Goal: Information Seeking & Learning: Learn about a topic

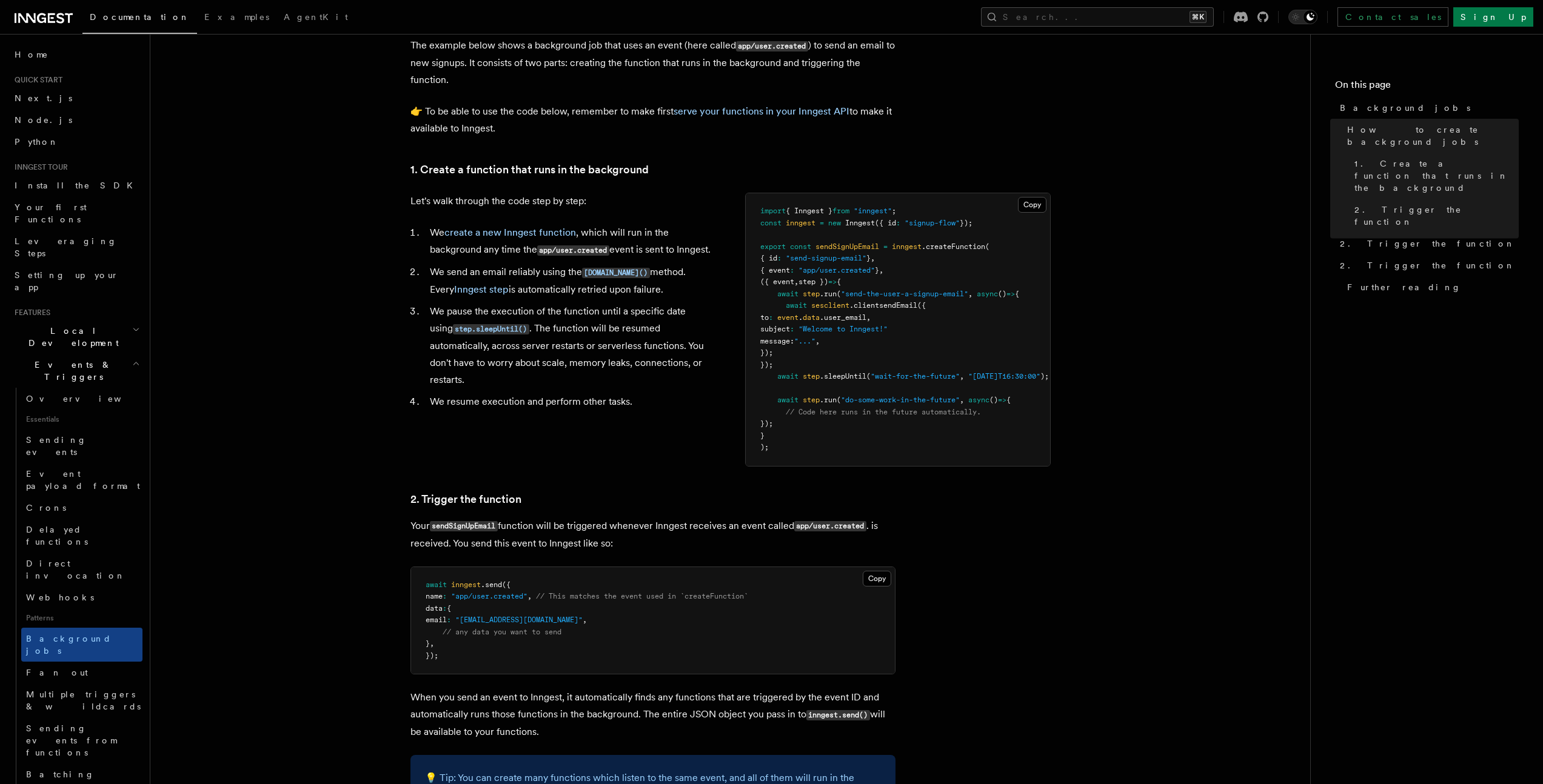
scroll to position [336, 0]
click at [49, 667] on span "Fan out" at bounding box center [57, 673] width 62 height 13
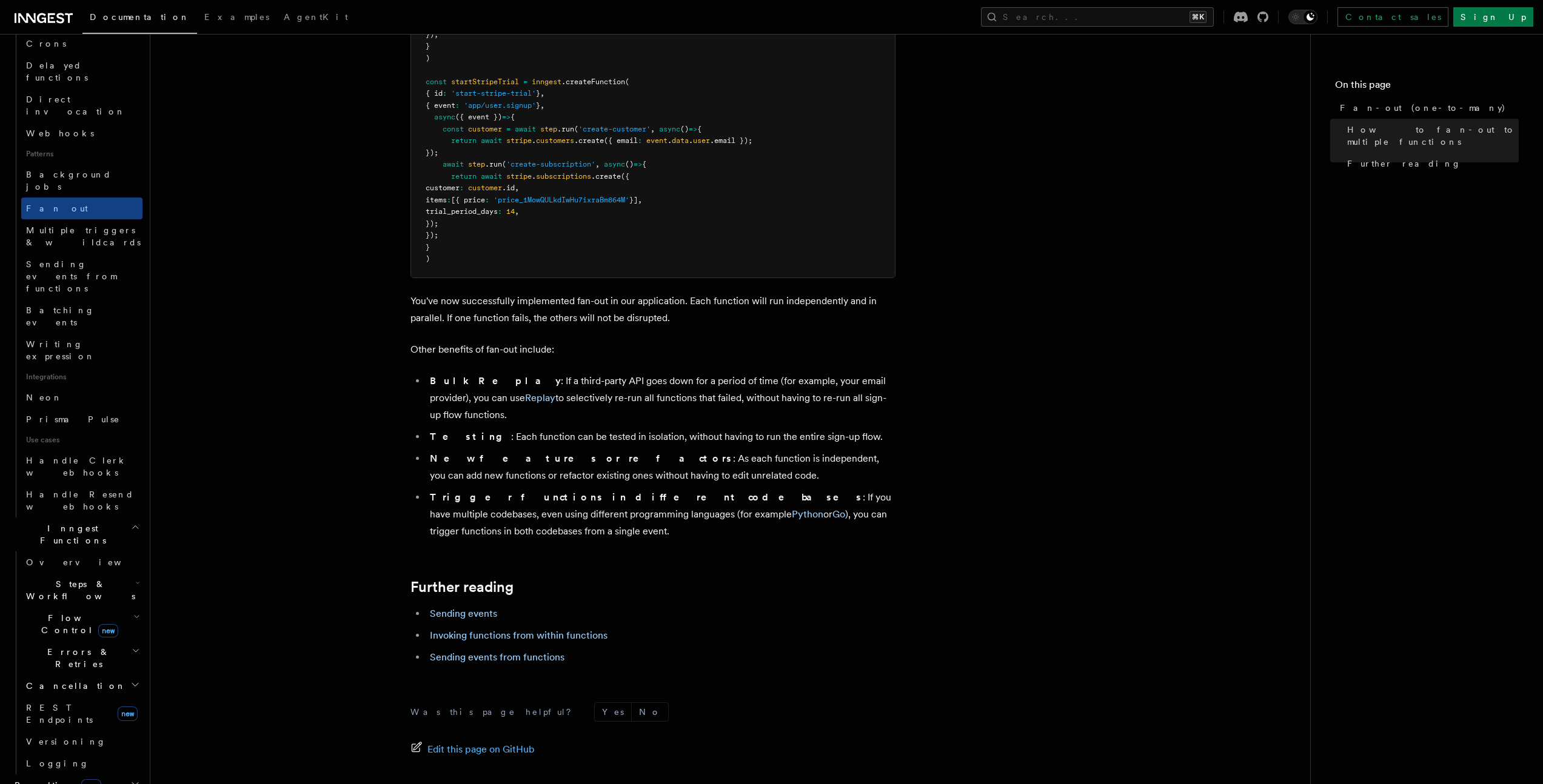
scroll to position [589, 0]
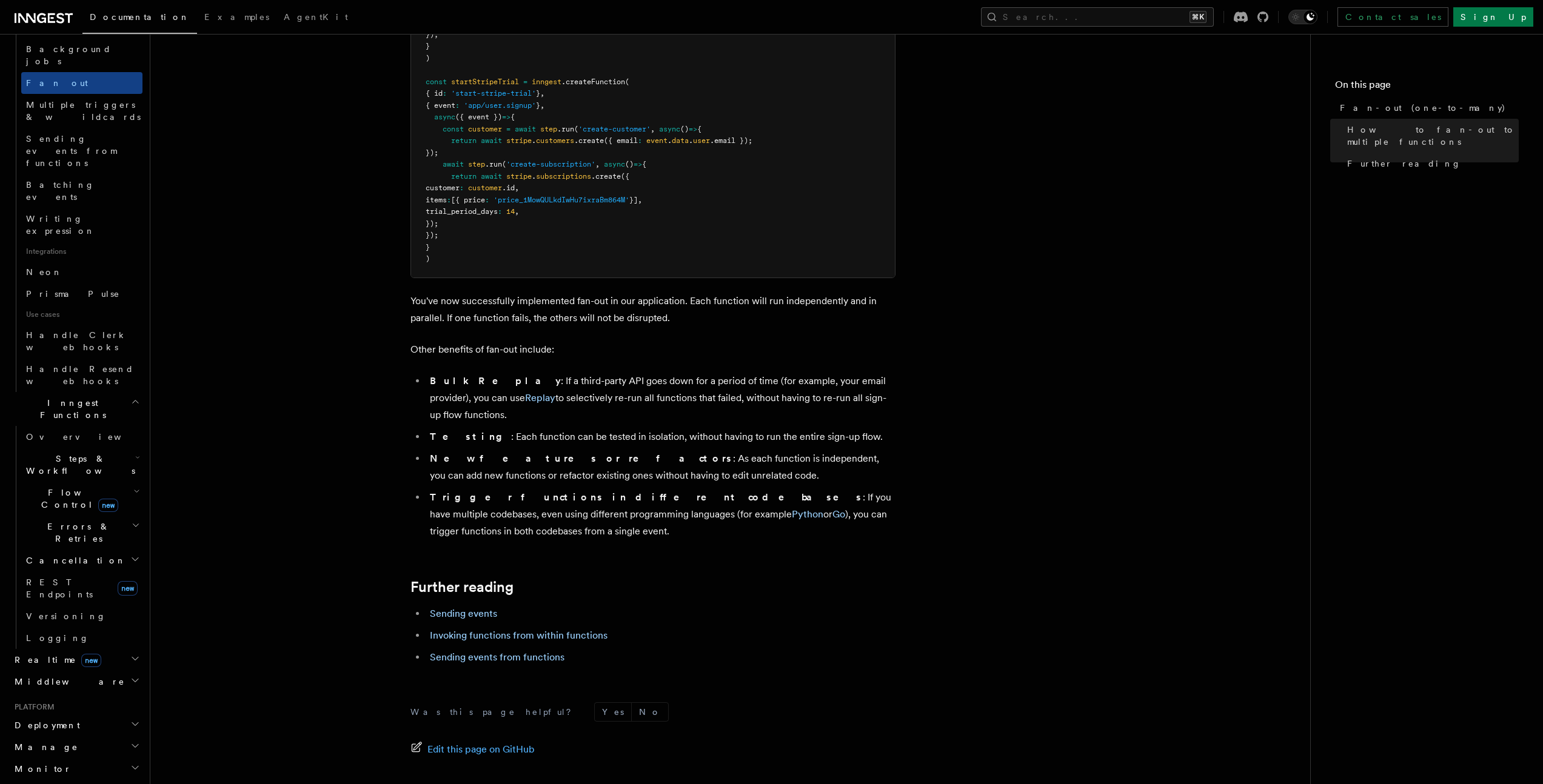
click at [88, 649] on h2 "Realtime new" at bounding box center [76, 660] width 133 height 22
click at [92, 671] on link "Overview" at bounding box center [81, 681] width 121 height 22
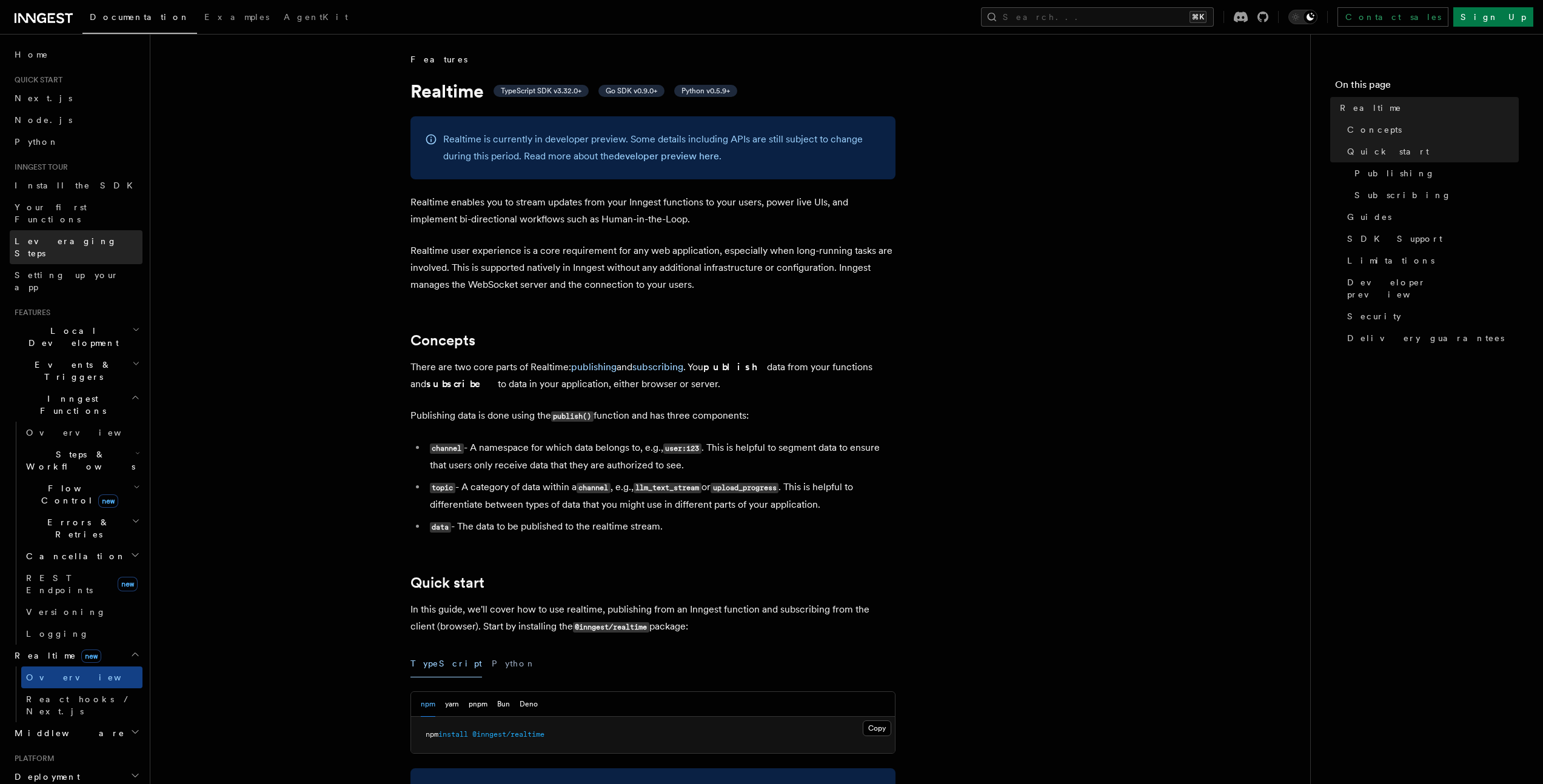
click at [91, 230] on link "Leveraging Steps" at bounding box center [76, 247] width 133 height 34
